Goal: Information Seeking & Learning: Check status

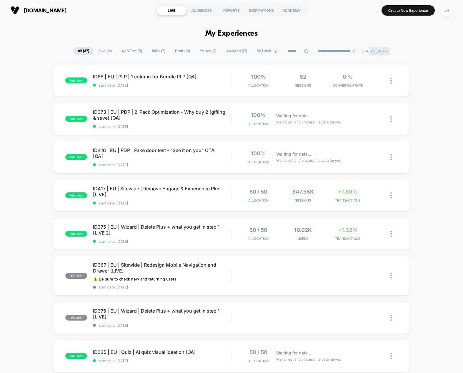
click at [445, 6] on div "JH" at bounding box center [446, 10] width 11 height 11
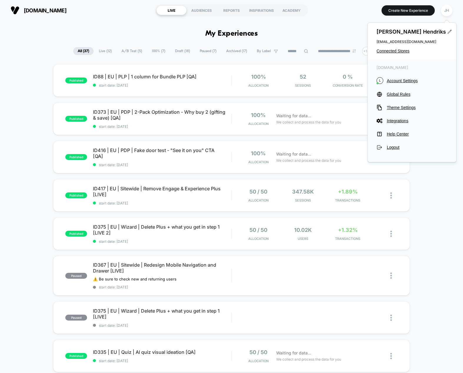
click at [392, 45] on div "Jelmer Hendriks jelmer.hendriks@loopearplugs.com Connected Stores" at bounding box center [412, 41] width 89 height 37
click at [392, 48] on div "Jelmer Hendriks jelmer.hendriks@loopearplugs.com Connected Stores" at bounding box center [412, 41] width 89 height 37
click at [394, 51] on span "Connected Stores" at bounding box center [412, 51] width 71 height 5
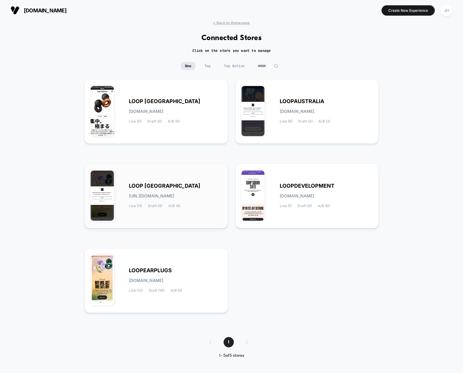
click at [153, 182] on div "LOOP UNITED STATES loop-united_states.myshopify.com Live (11) Draft (4) A/B (4)" at bounding box center [156, 196] width 131 height 52
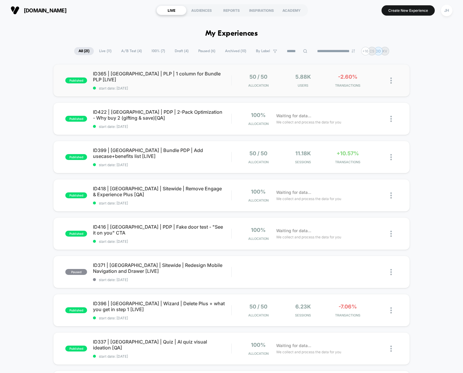
click at [196, 76] on span "ID365 | USA | PLP | 1 column for Bundle PLP [LIVE]" at bounding box center [162, 77] width 138 height 12
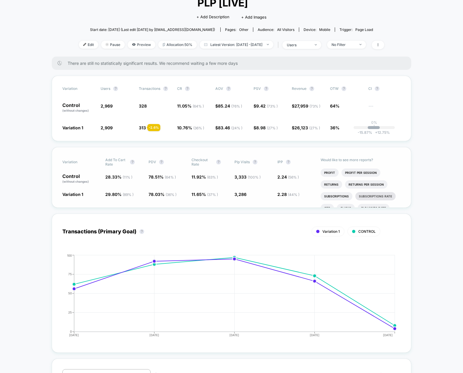
scroll to position [16, 0]
click at [369, 175] on li "Profit Per Session" at bounding box center [361, 179] width 39 height 8
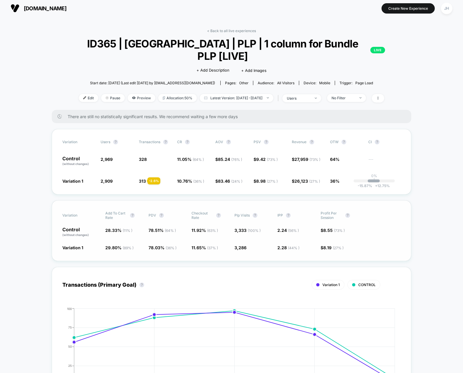
scroll to position [0, 0]
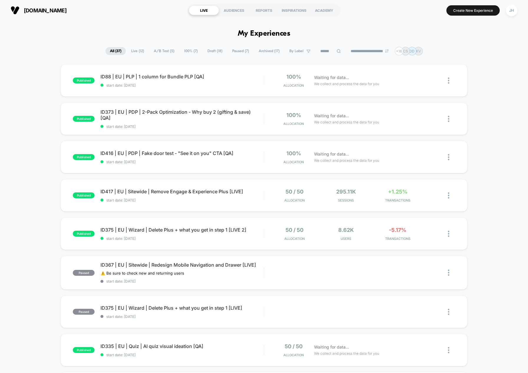
click at [323, 51] on input at bounding box center [330, 51] width 29 height 7
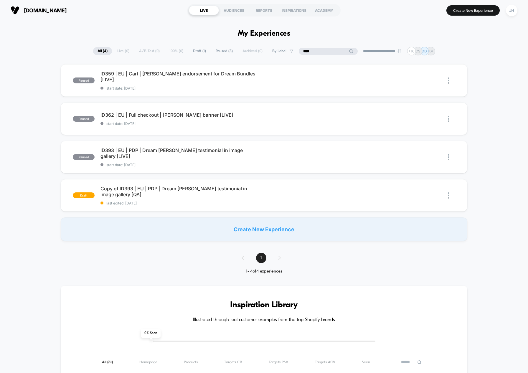
type input "****"
click at [9, 129] on div "paused ID359 | [GEOGRAPHIC_DATA] | Cart | [PERSON_NAME] endorsement for Dream B…" at bounding box center [264, 152] width 528 height 177
click at [219, 76] on span "ID359 | EU | Cart | [PERSON_NAME] endorsement for Dream Bundles [LIVE] Click to…" at bounding box center [181, 77] width 163 height 12
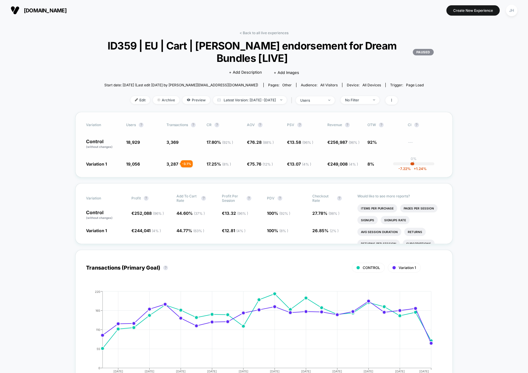
click at [191, 165] on div "- 3.1 %" at bounding box center [186, 163] width 12 height 7
click at [511, 10] on div "JH" at bounding box center [511, 10] width 11 height 11
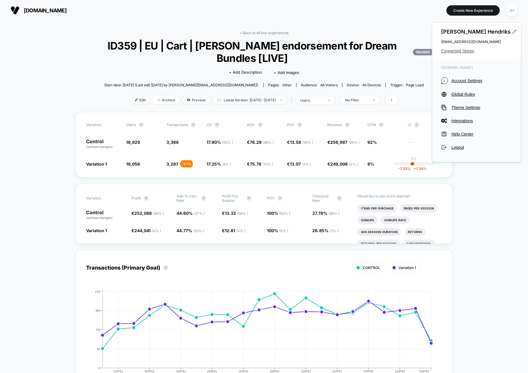
click at [452, 51] on span "Connected Stores" at bounding box center [476, 51] width 71 height 5
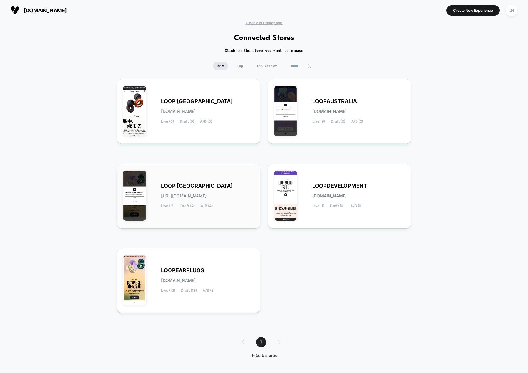
click at [186, 184] on span "LOOP [GEOGRAPHIC_DATA]" at bounding box center [197, 186] width 72 height 4
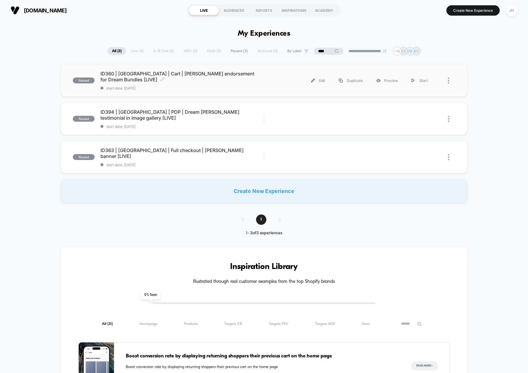
click at [189, 74] on span "ID360 | [GEOGRAPHIC_DATA] | Cart | [PERSON_NAME] endorsement for Dream Bundles …" at bounding box center [181, 77] width 163 height 12
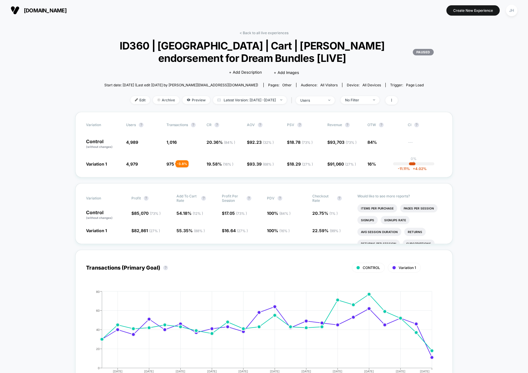
click at [510, 11] on div "JH" at bounding box center [511, 10] width 11 height 11
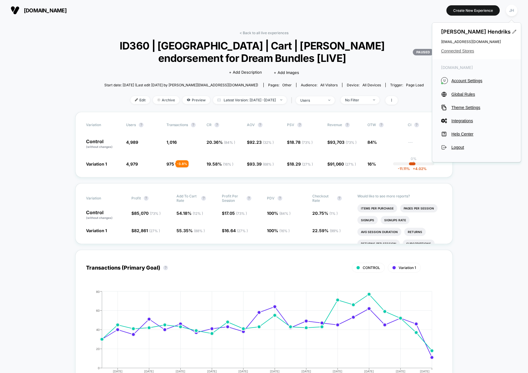
click at [459, 51] on span "Connected Stores" at bounding box center [476, 51] width 71 height 5
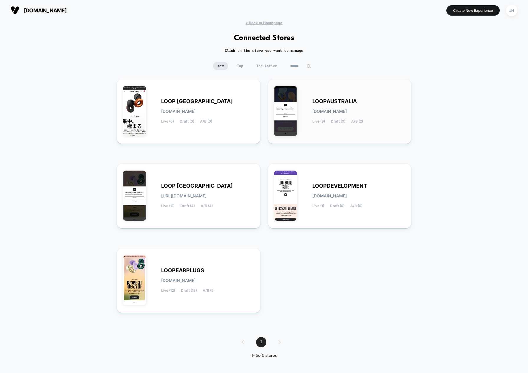
click at [322, 102] on span "LOOPAUSTRALIA" at bounding box center [334, 101] width 44 height 4
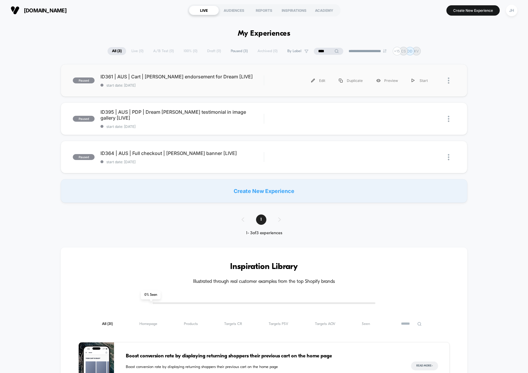
click at [184, 72] on div "paused ID361 | AUS | Cart | [PERSON_NAME] endorsement for Dream [LIVE] start da…" at bounding box center [264, 80] width 406 height 32
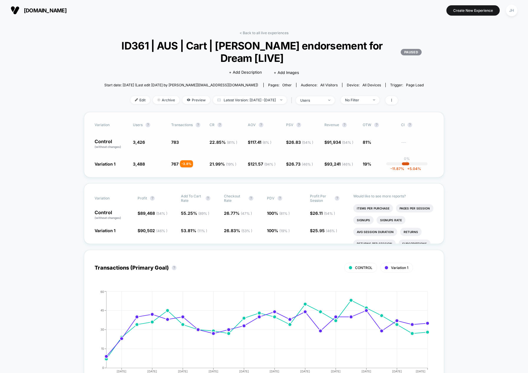
click at [179, 165] on div at bounding box center [180, 164] width 3 height 6
click at [511, 13] on div "JH" at bounding box center [511, 10] width 11 height 11
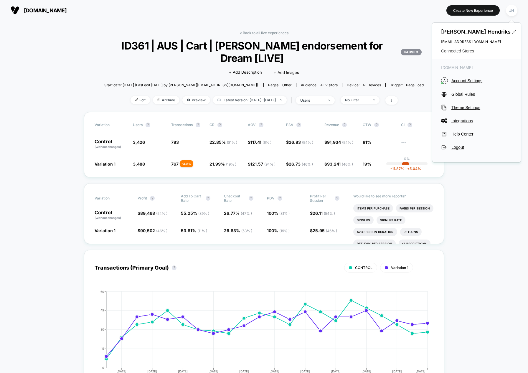
click at [458, 52] on span "Connected Stores" at bounding box center [476, 51] width 71 height 5
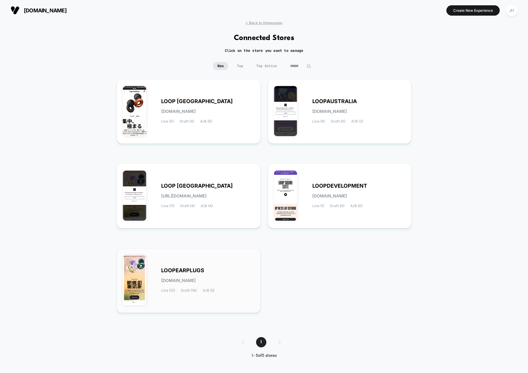
click at [197, 268] on span "LOOPEARPLUGS" at bounding box center [182, 270] width 43 height 4
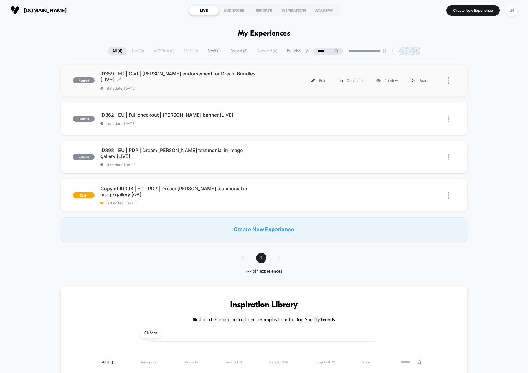
click at [213, 75] on span "ID359 | EU | Cart | [PERSON_NAME] endorsement for Dream Bundles [LIVE] Click to…" at bounding box center [181, 77] width 163 height 12
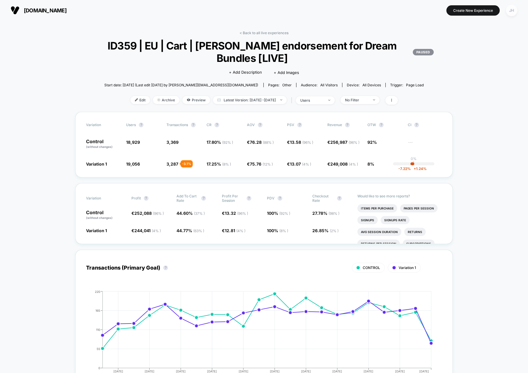
click at [511, 12] on div "JH" at bounding box center [511, 10] width 11 height 11
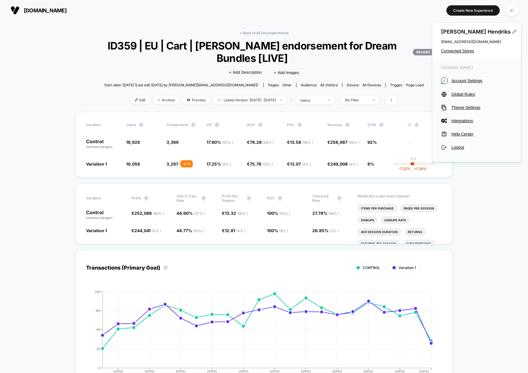
click at [471, 52] on span "Connected Stores" at bounding box center [476, 51] width 71 height 5
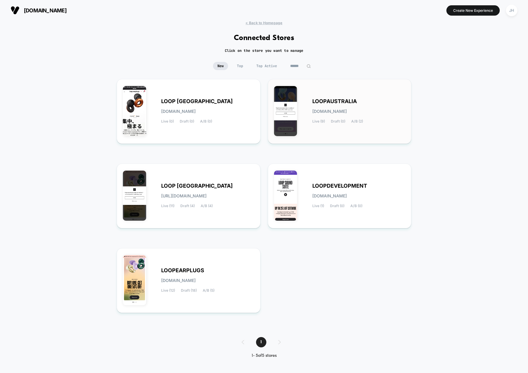
click at [338, 99] on span "LOOPAUSTRALIA" at bounding box center [334, 101] width 44 height 4
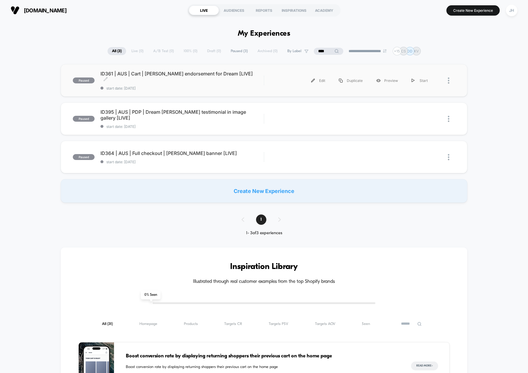
click at [175, 79] on span "ID361 | AUS | Cart | [PERSON_NAME] endorsement for Dream [LIVE] Click to edit e…" at bounding box center [181, 77] width 163 height 12
